Goal: Task Accomplishment & Management: Use online tool/utility

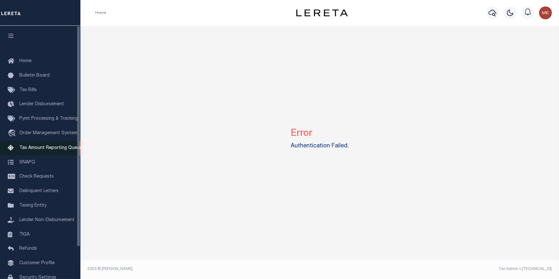
click at [49, 150] on span "Tax Amount Reporting Queue" at bounding box center [50, 148] width 63 height 5
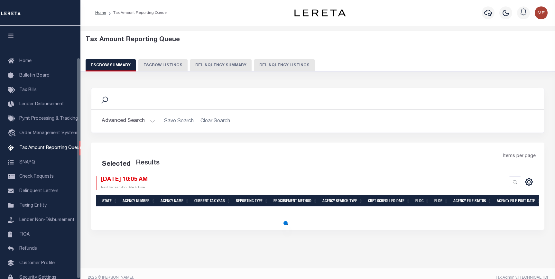
select select "100"
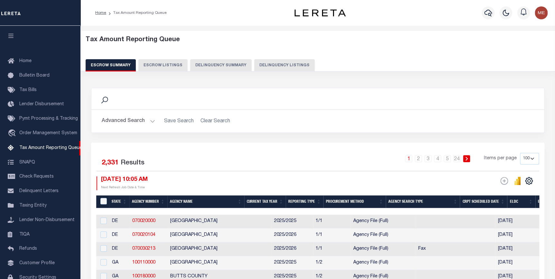
scroll to position [37, 0]
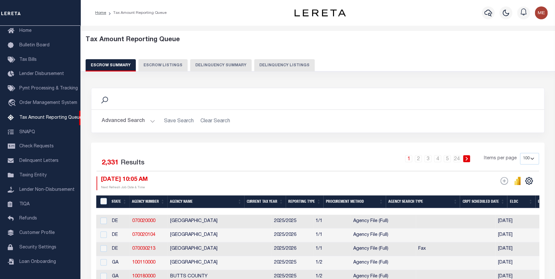
click at [218, 67] on button "Delinquency Summary" at bounding box center [220, 65] width 61 height 12
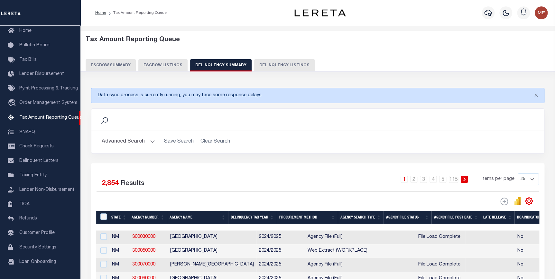
click at [143, 144] on button "Advanced Search" at bounding box center [128, 141] width 53 height 13
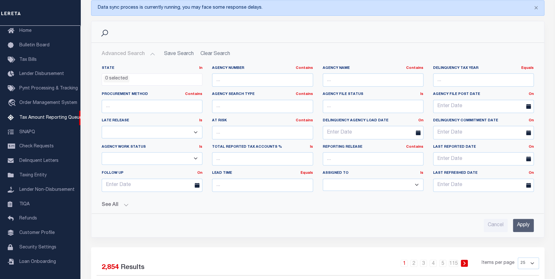
scroll to position [117, 0]
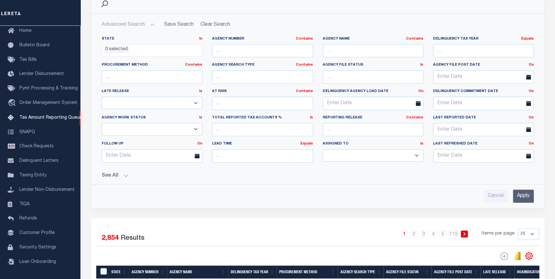
click at [114, 174] on button "See All" at bounding box center [318, 176] width 432 height 6
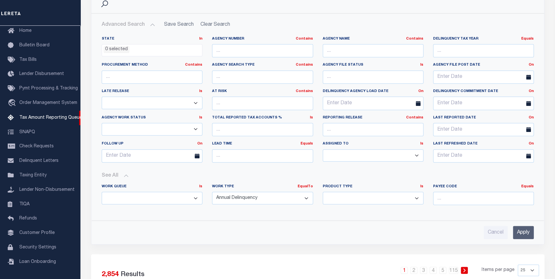
scroll to position [0, 0]
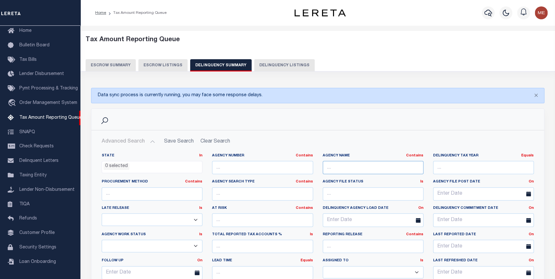
click at [347, 170] on input "text" at bounding box center [373, 167] width 101 height 13
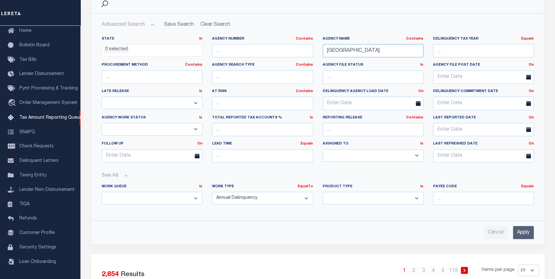
scroll to position [175, 0]
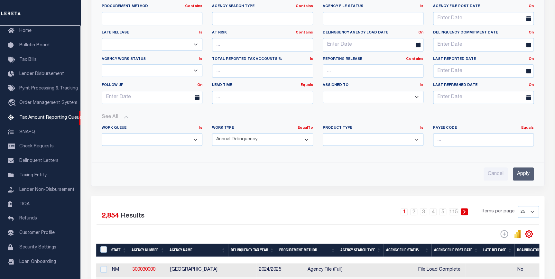
type input "[GEOGRAPHIC_DATA]"
click at [519, 174] on input "Apply" at bounding box center [523, 173] width 21 height 13
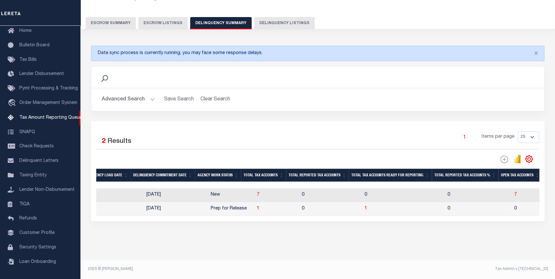
scroll to position [0, 409]
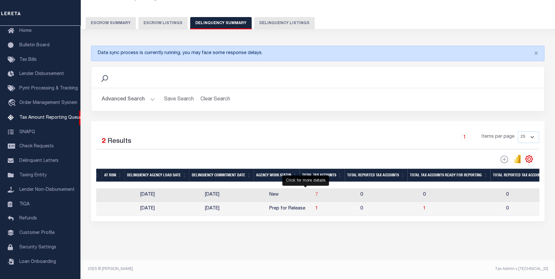
click at [315, 192] on span "7" at bounding box center [316, 194] width 3 height 5
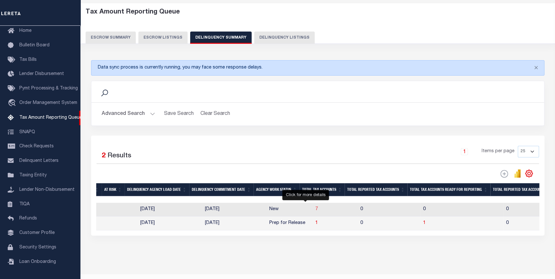
select select "100"
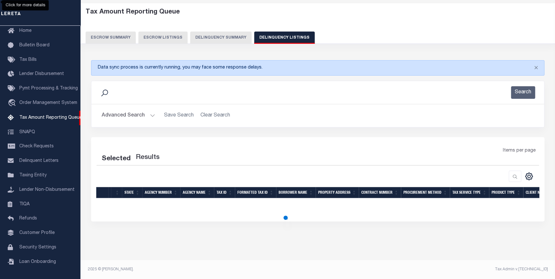
select select "100"
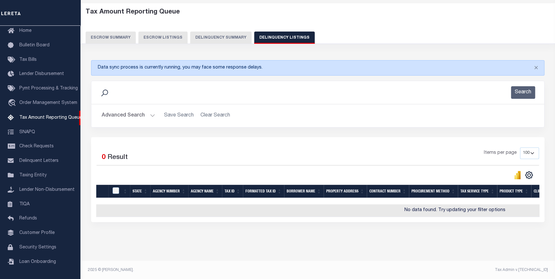
click at [138, 118] on button "Advanced Search" at bounding box center [128, 115] width 53 height 13
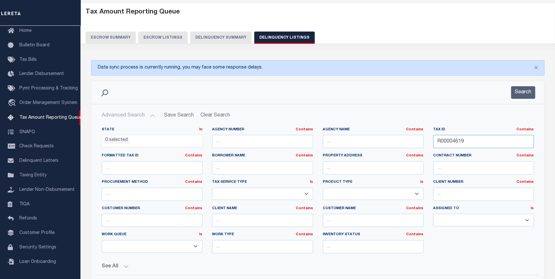
click at [457, 139] on input "R00004619" at bounding box center [483, 141] width 101 height 13
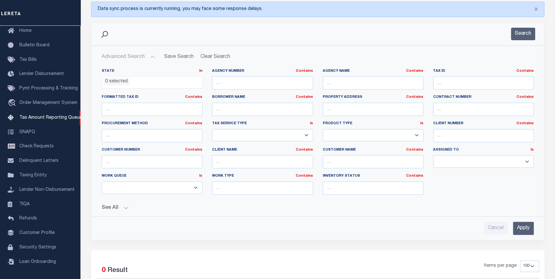
click at [524, 226] on input "Apply" at bounding box center [523, 228] width 21 height 13
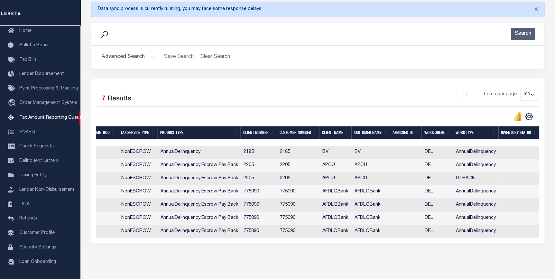
click at [310, 172] on td "2205" at bounding box center [298, 165] width 42 height 13
checkbox input "true"
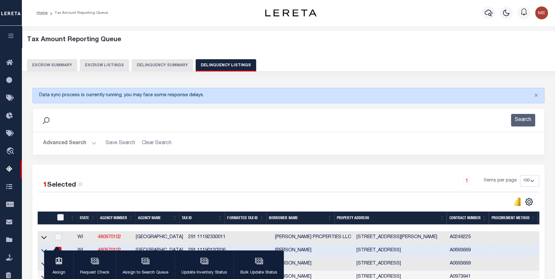
click at [171, 65] on button "Delinquency Summary" at bounding box center [162, 65] width 61 height 12
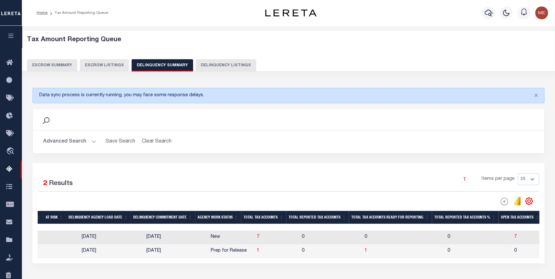
click at [93, 142] on button "Advanced Search" at bounding box center [69, 141] width 53 height 13
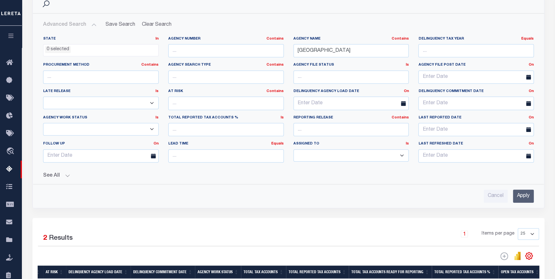
click at [69, 175] on button "See All" at bounding box center [288, 176] width 491 height 6
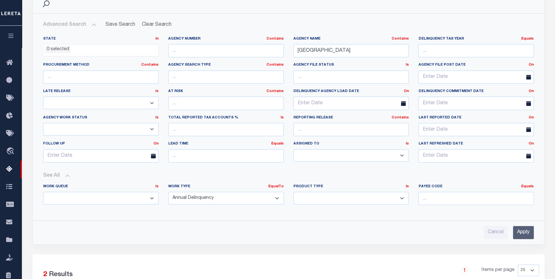
click at [206, 206] on div "Work Type EqualTo Is Contains Annual Delinquency Back Search Payment Status Che…" at bounding box center [225, 197] width 125 height 26
click at [209, 199] on select "Annual Delinquency Back Search Payment Status Check DTRACK" at bounding box center [226, 198] width 116 height 13
select select "DTRACK"
click at [168, 192] on select "Annual Delinquency Back Search Payment Status Check DTRACK" at bounding box center [226, 198] width 116 height 13
click at [522, 231] on input "Apply" at bounding box center [523, 232] width 21 height 13
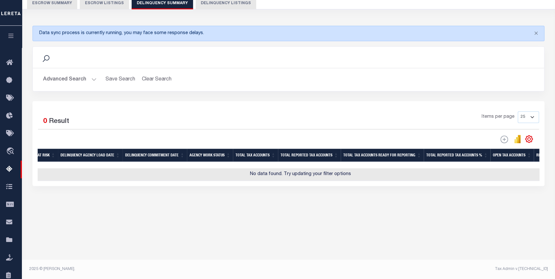
scroll to position [62, 0]
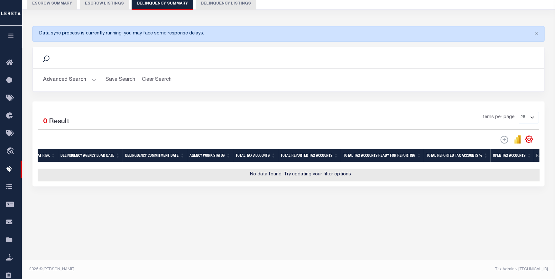
click at [72, 82] on button "Advanced Search" at bounding box center [69, 80] width 53 height 13
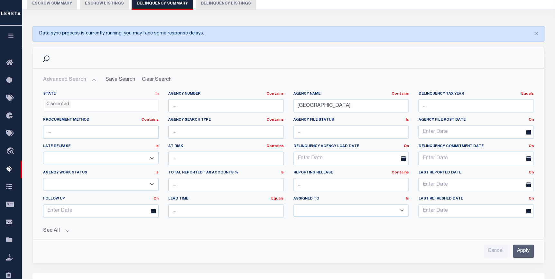
click at [60, 234] on div "State In In AK AL AR AZ CA CO CT DC DE FL GA GU HI IA ID IL IN KS [GEOGRAPHIC_D…" at bounding box center [288, 171] width 501 height 171
click at [61, 232] on button "See All" at bounding box center [288, 231] width 491 height 6
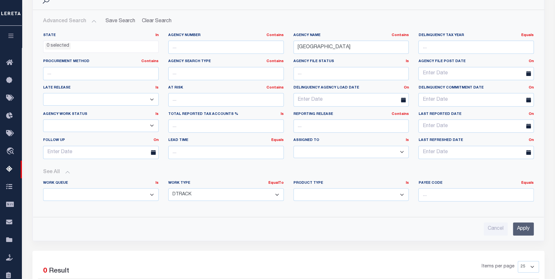
scroll to position [150, 0]
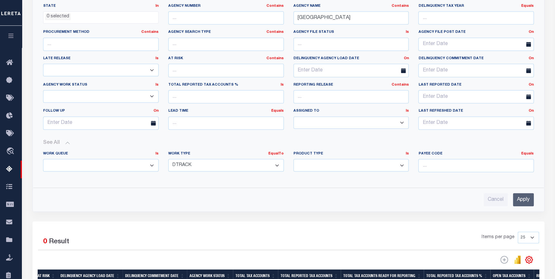
click at [225, 166] on select "Annual Delinquency Back Search Payment Status Check DTRACK" at bounding box center [226, 165] width 116 height 13
select select
click at [168, 159] on select "Annual Delinquency Back Search Payment Status Check DTRACK" at bounding box center [226, 165] width 116 height 13
click at [523, 196] on input "Apply" at bounding box center [523, 199] width 21 height 13
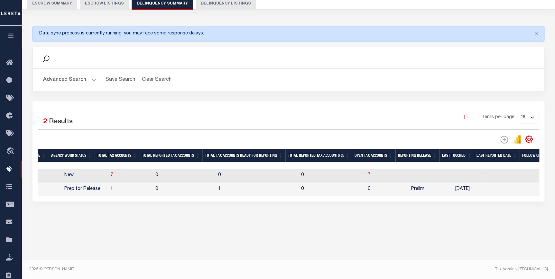
scroll to position [0, 585]
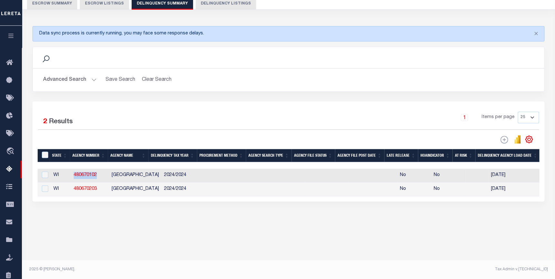
drag, startPoint x: 107, startPoint y: 179, endPoint x: 76, endPoint y: 177, distance: 31.3
click at [71, 177] on td "480670102" at bounding box center [90, 176] width 38 height 14
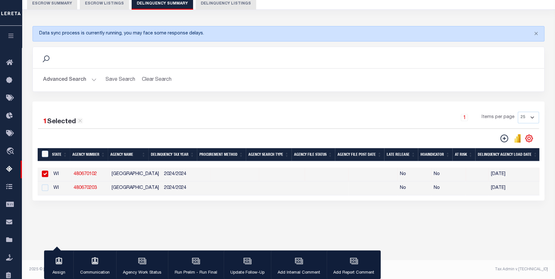
click at [146, 176] on td "[GEOGRAPHIC_DATA]" at bounding box center [135, 175] width 52 height 14
checkbox input "false"
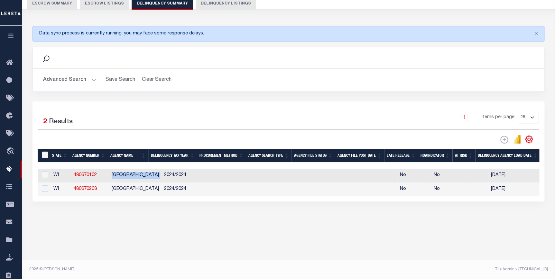
copy td "[GEOGRAPHIC_DATA]"
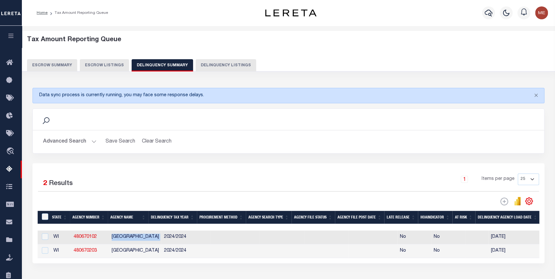
click at [199, 68] on button "Delinquency Listings" at bounding box center [226, 65] width 60 height 12
select select
select select "100"
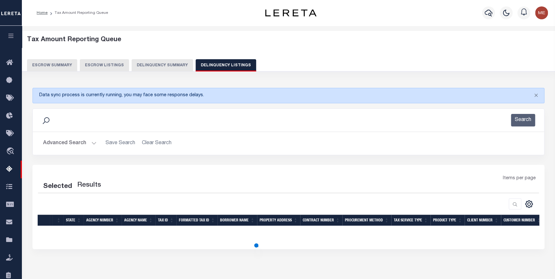
click at [87, 141] on button "Advanced Search" at bounding box center [69, 143] width 53 height 13
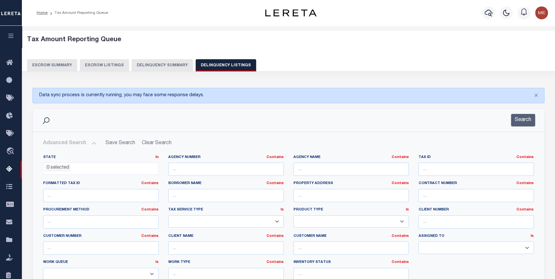
drag, startPoint x: 457, startPoint y: 155, endPoint x: 449, endPoint y: 164, distance: 11.7
click at [457, 156] on label "Tax ID Contains Contains Is" at bounding box center [476, 157] width 116 height 5
click at [449, 164] on input "text" at bounding box center [476, 168] width 116 height 13
click at [371, 171] on input "text" at bounding box center [351, 168] width 116 height 13
paste input "[GEOGRAPHIC_DATA]"
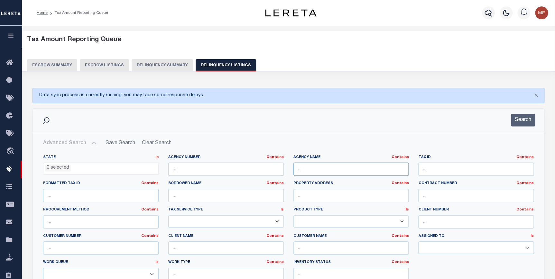
type input "[GEOGRAPHIC_DATA]"
select select "100"
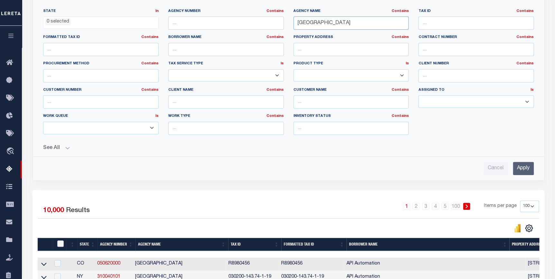
type input "[GEOGRAPHIC_DATA]"
click at [527, 169] on input "Apply" at bounding box center [523, 168] width 21 height 13
